Goal: Register for event/course

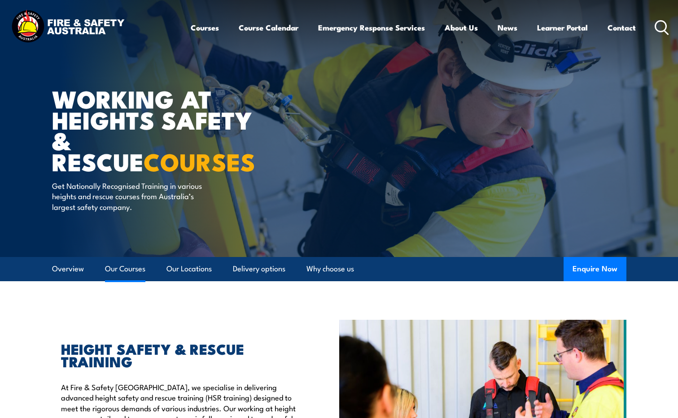
click at [120, 268] on link "Our Courses" at bounding box center [125, 269] width 40 height 24
click at [266, 27] on link "Course Calendar" at bounding box center [269, 28] width 60 height 24
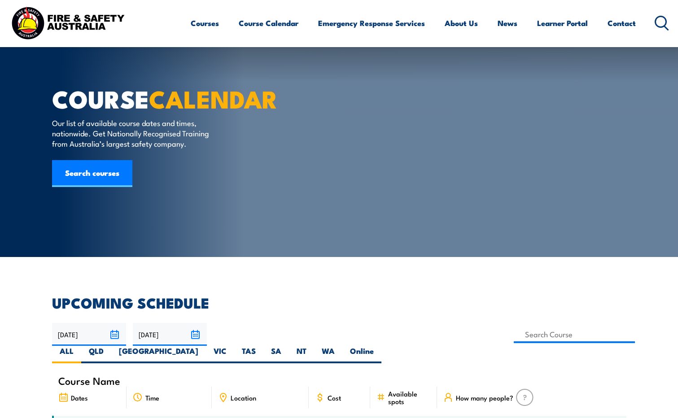
scroll to position [284, 0]
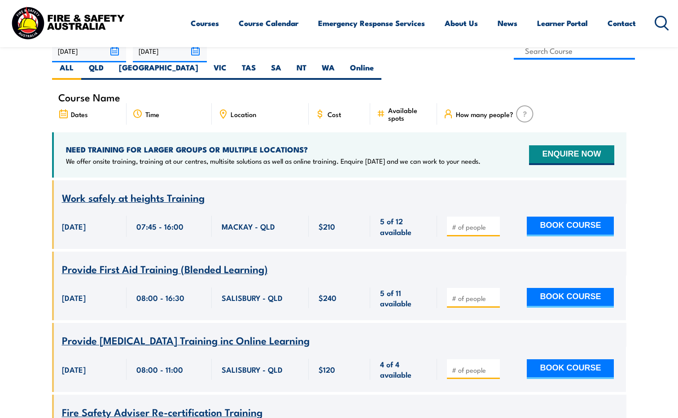
click at [242, 132] on div "Course Name Dates Time Location Cost" at bounding box center [339, 111] width 575 height 41
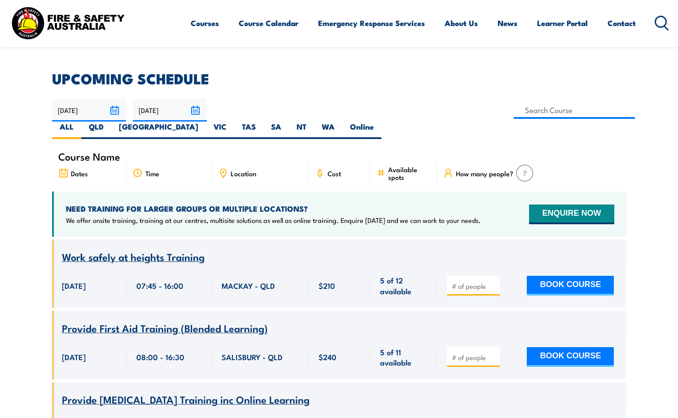
scroll to position [0, 0]
click at [206, 122] on label "[GEOGRAPHIC_DATA]" at bounding box center [158, 131] width 95 height 18
click at [204, 122] on input "[GEOGRAPHIC_DATA]" at bounding box center [201, 125] width 6 height 6
radio input "true"
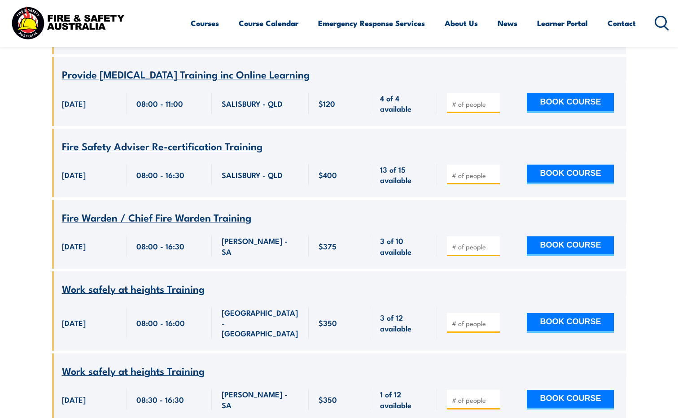
scroll to position [673, 0]
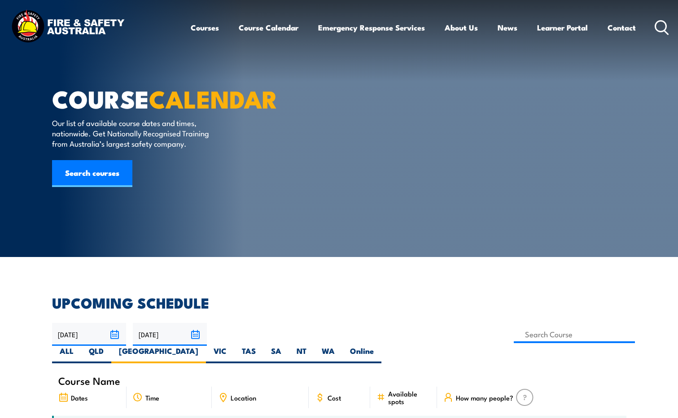
click at [661, 26] on icon at bounding box center [662, 27] width 14 height 15
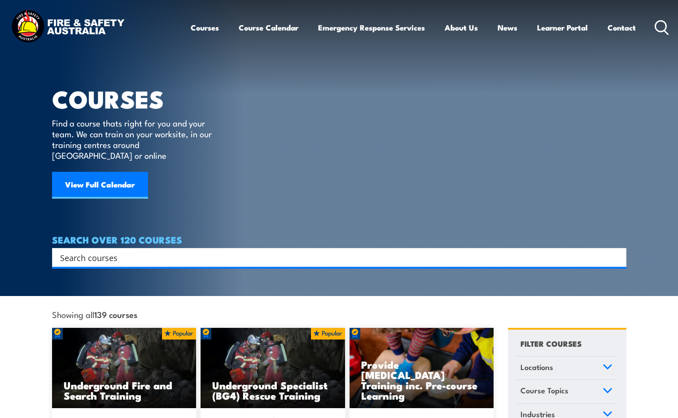
click at [662, 26] on icon at bounding box center [662, 27] width 14 height 15
click at [81, 251] on input "Search input" at bounding box center [333, 257] width 547 height 13
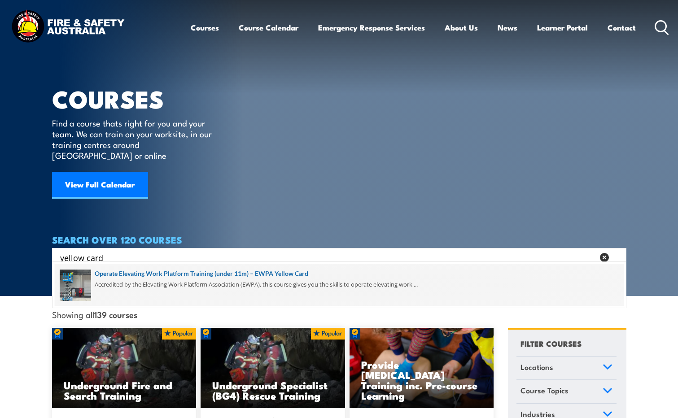
type input "yellow card"
click at [204, 283] on span at bounding box center [339, 285] width 569 height 42
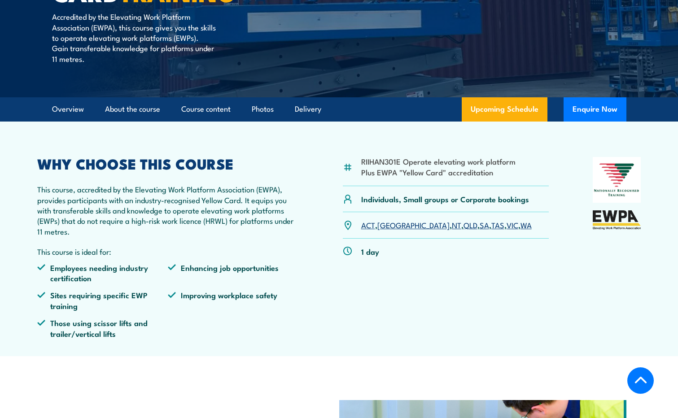
scroll to position [224, 0]
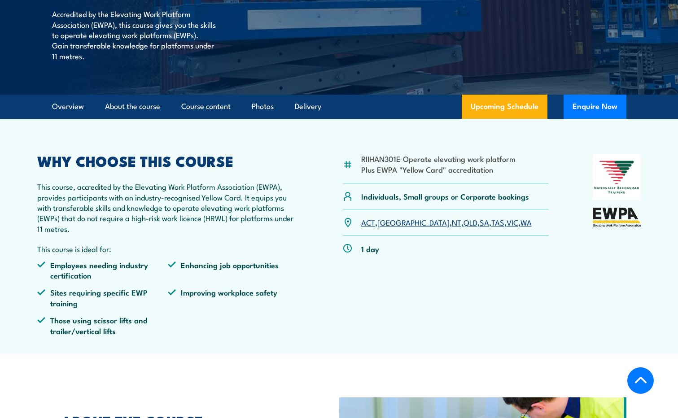
click at [389, 224] on link "[GEOGRAPHIC_DATA]" at bounding box center [414, 222] width 72 height 11
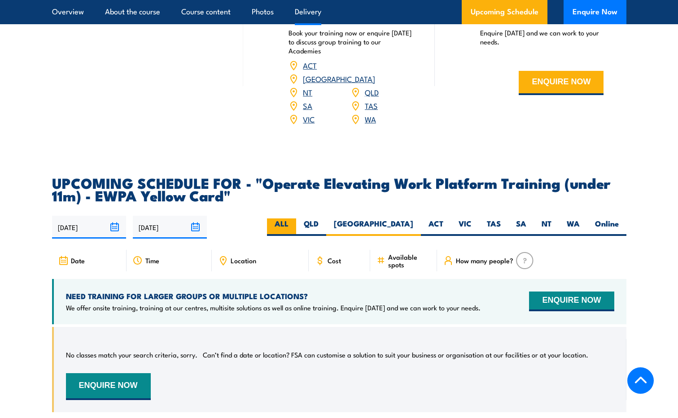
scroll to position [1276, 0]
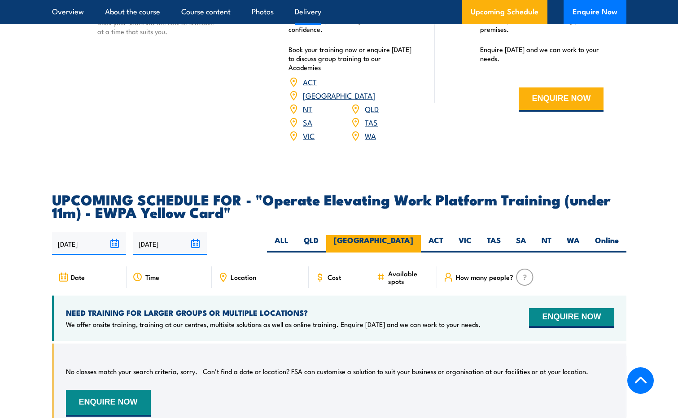
click at [407, 235] on label "[GEOGRAPHIC_DATA]" at bounding box center [373, 244] width 95 height 18
click at [413, 235] on input "[GEOGRAPHIC_DATA]" at bounding box center [416, 238] width 6 height 6
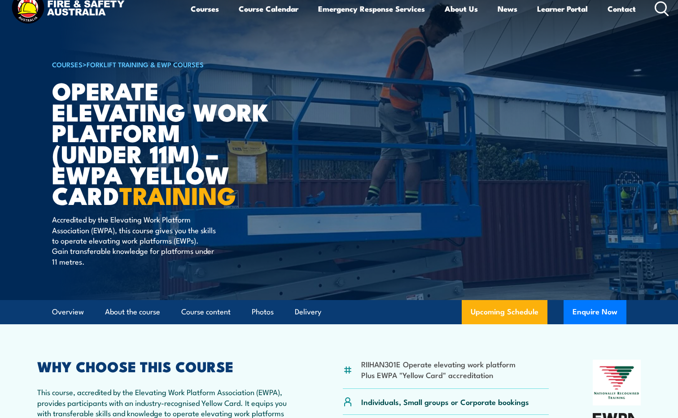
scroll to position [64, 0]
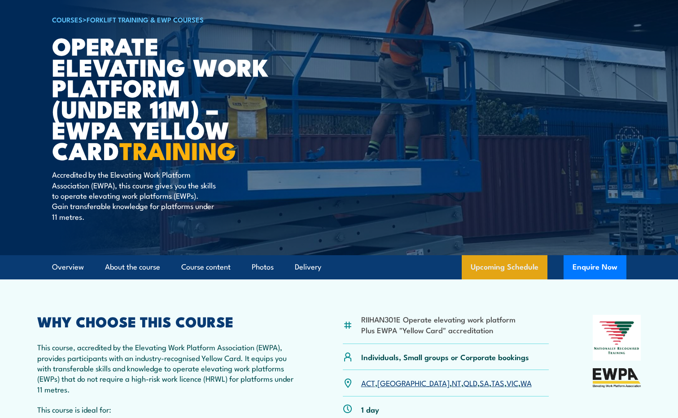
click at [517, 264] on link "Upcoming Schedule" at bounding box center [505, 267] width 86 height 24
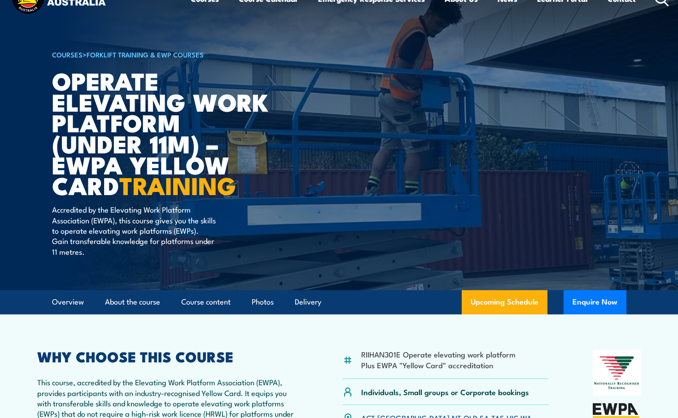
scroll to position [0, 0]
